Goal: Find specific page/section: Find specific page/section

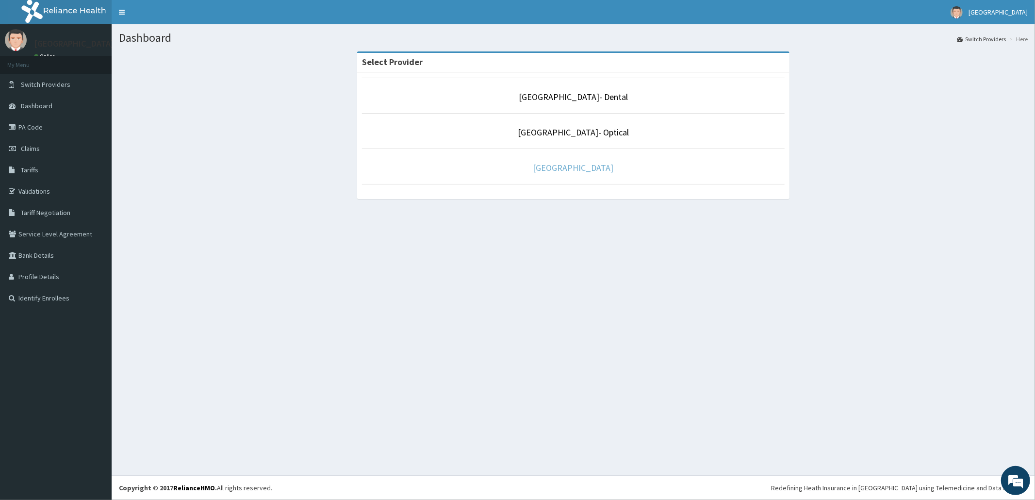
click at [599, 171] on link "[GEOGRAPHIC_DATA]" at bounding box center [573, 167] width 81 height 11
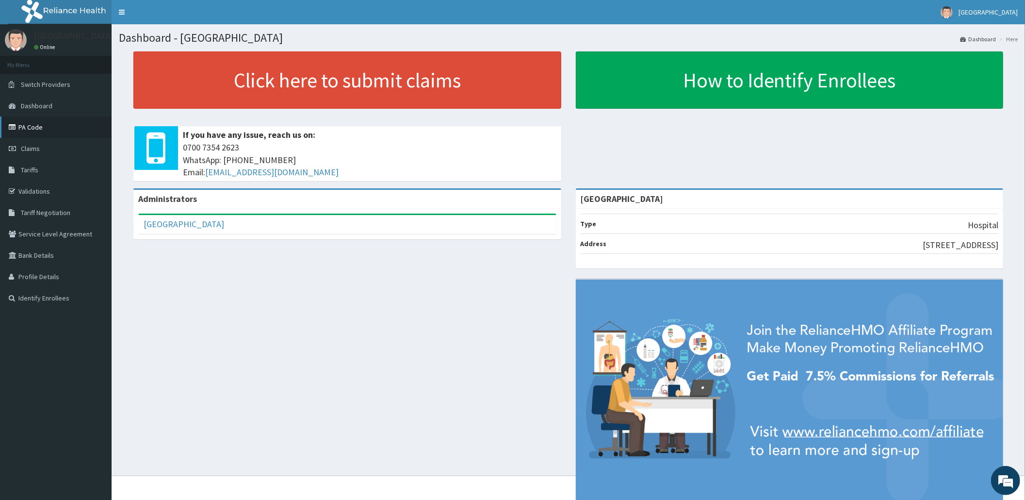
click at [30, 130] on link "PA Code" at bounding box center [56, 126] width 112 height 21
